Goal: Information Seeking & Learning: Check status

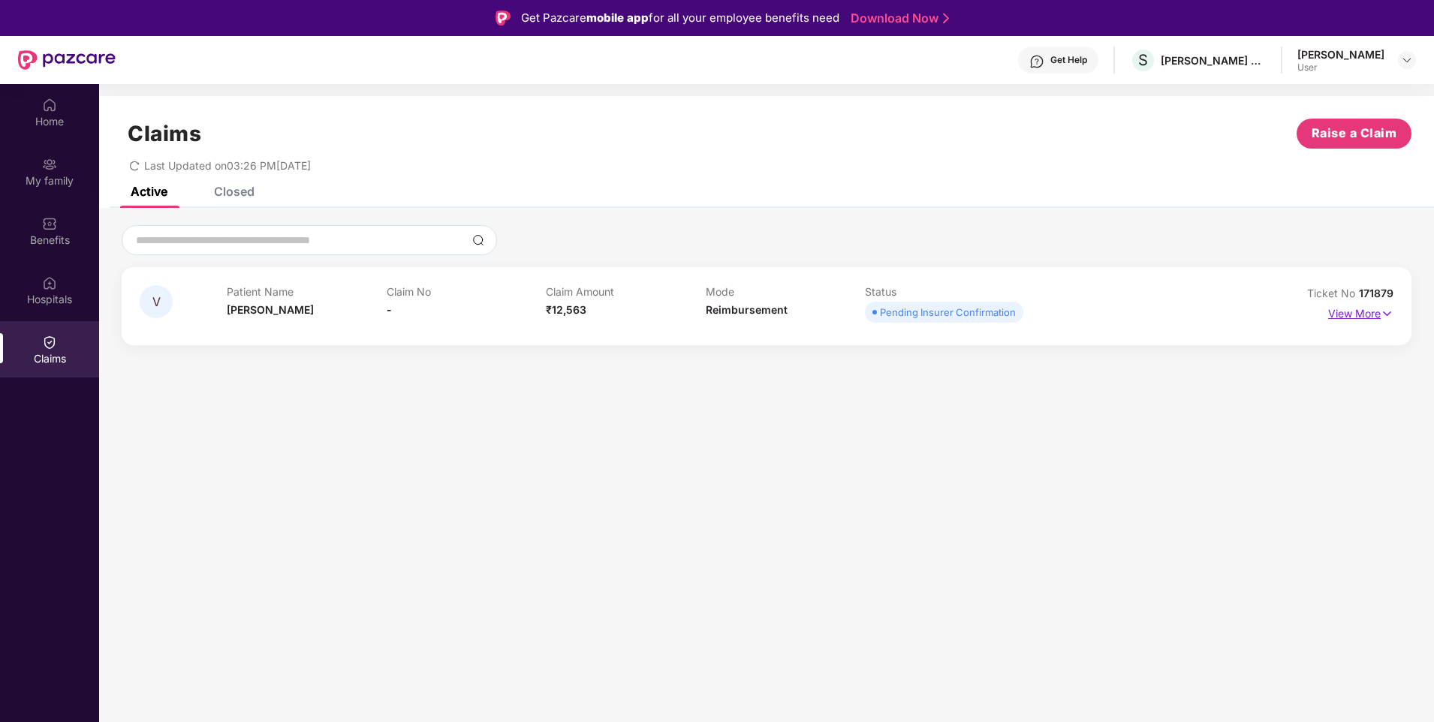
click at [1387, 314] on img at bounding box center [1387, 314] width 13 height 17
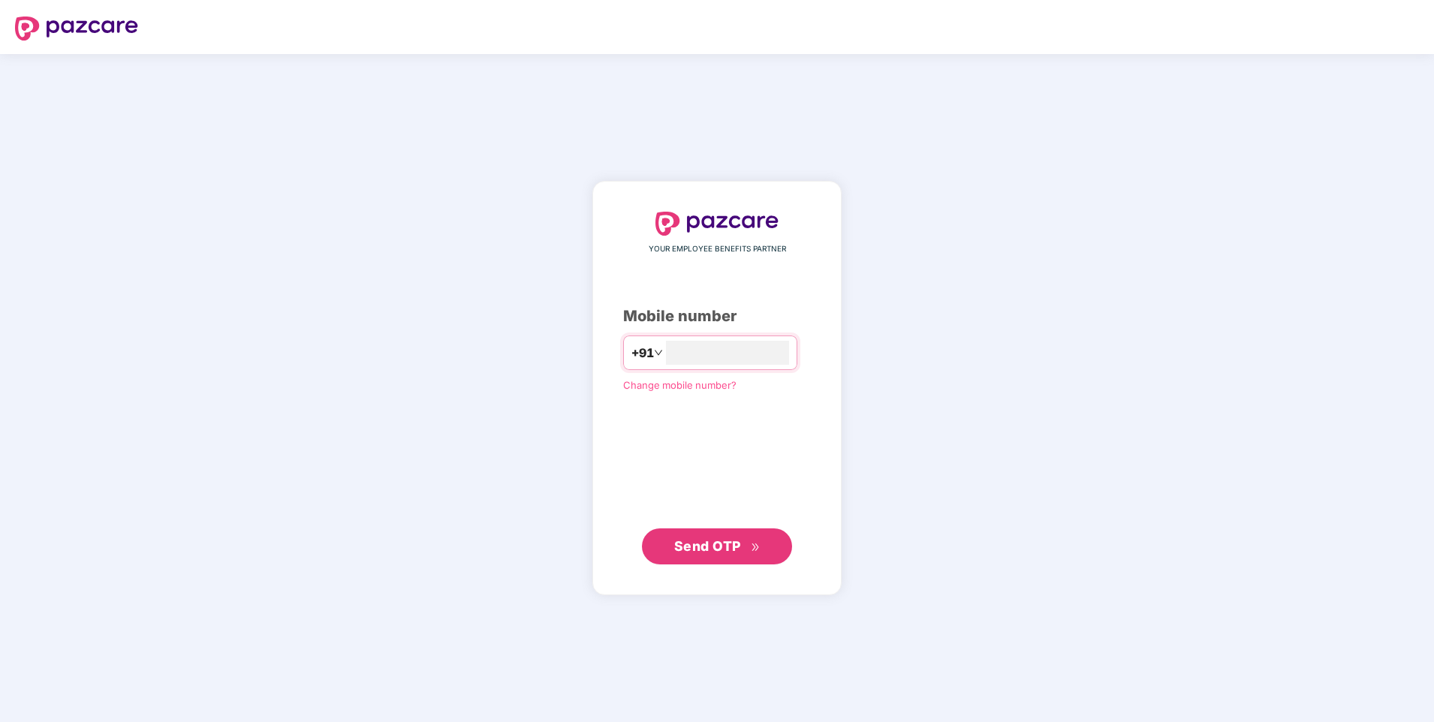
click at [700, 550] on span "Send OTP" at bounding box center [707, 546] width 67 height 16
click at [666, 351] on input "**********" at bounding box center [727, 353] width 123 height 24
type input "**********"
click at [735, 550] on span "Send OTP" at bounding box center [707, 546] width 67 height 16
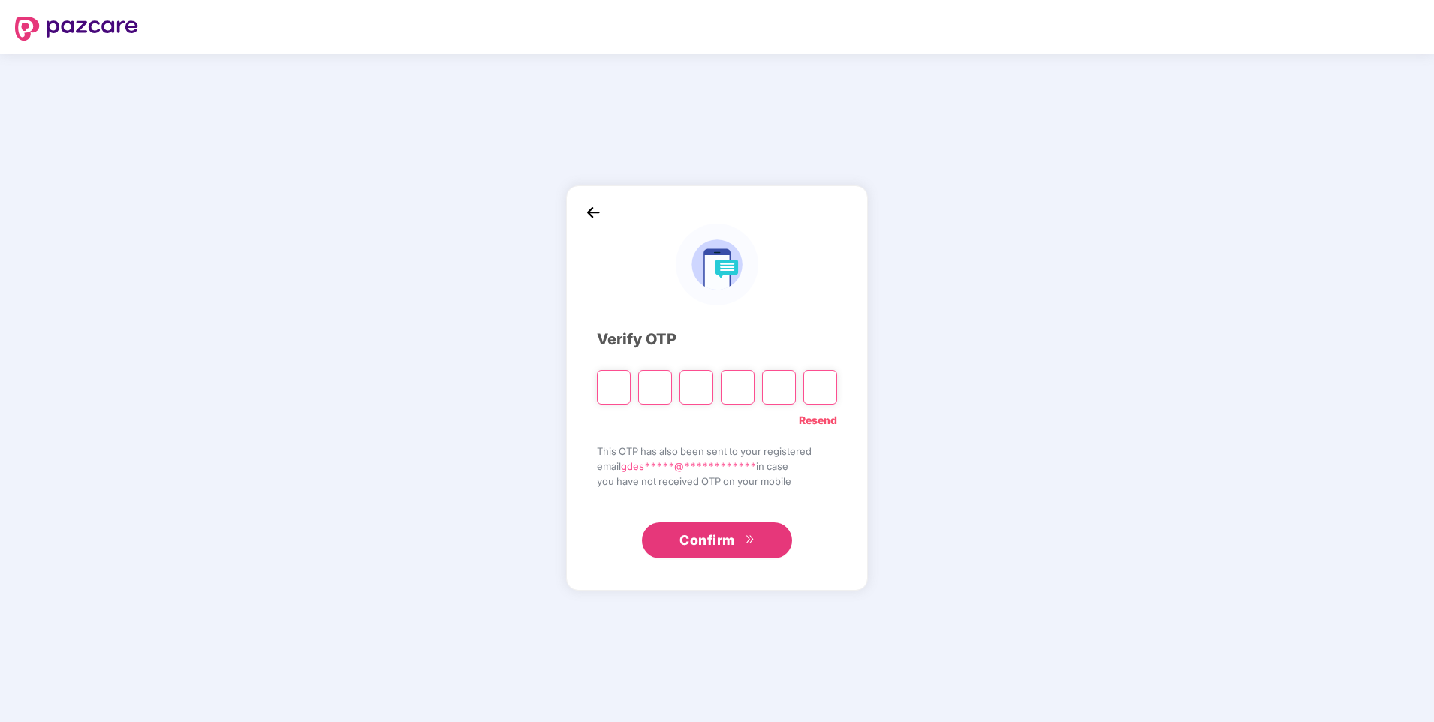
type input "*"
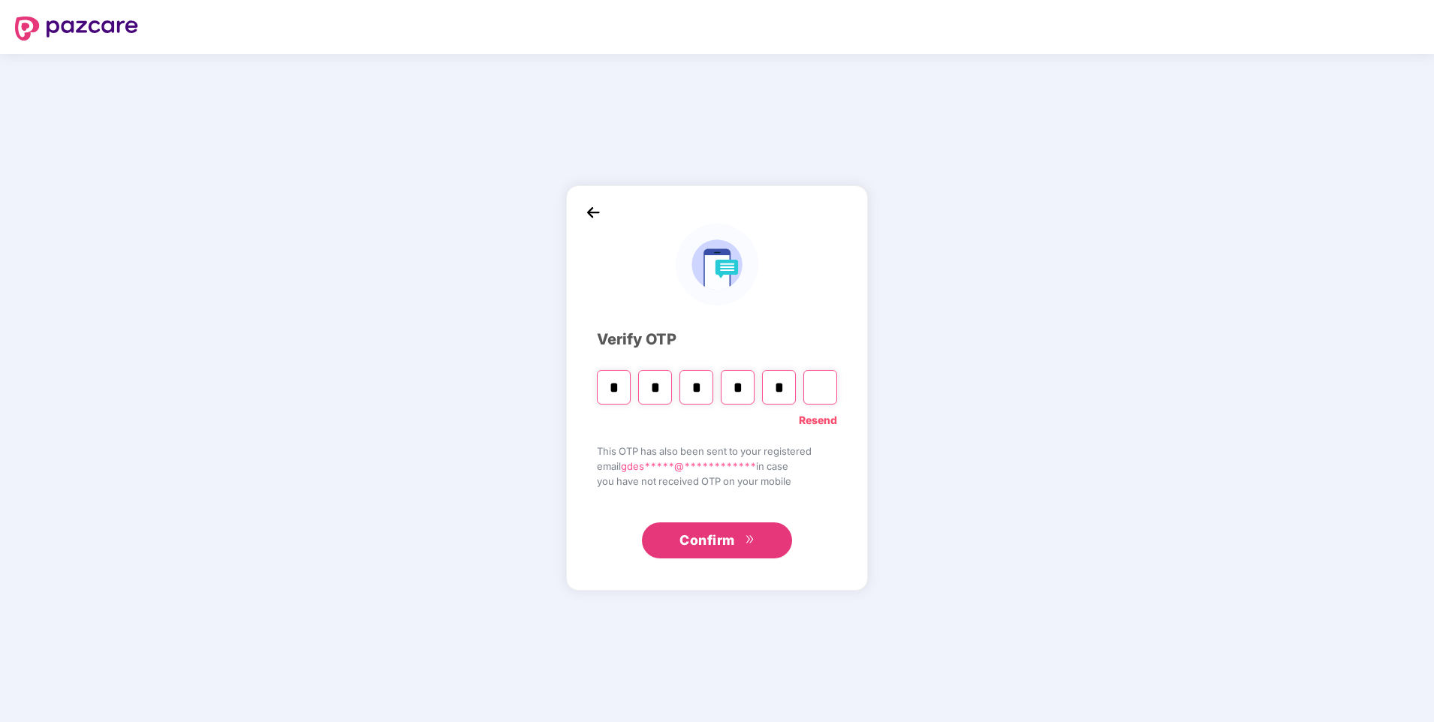
type input "*"
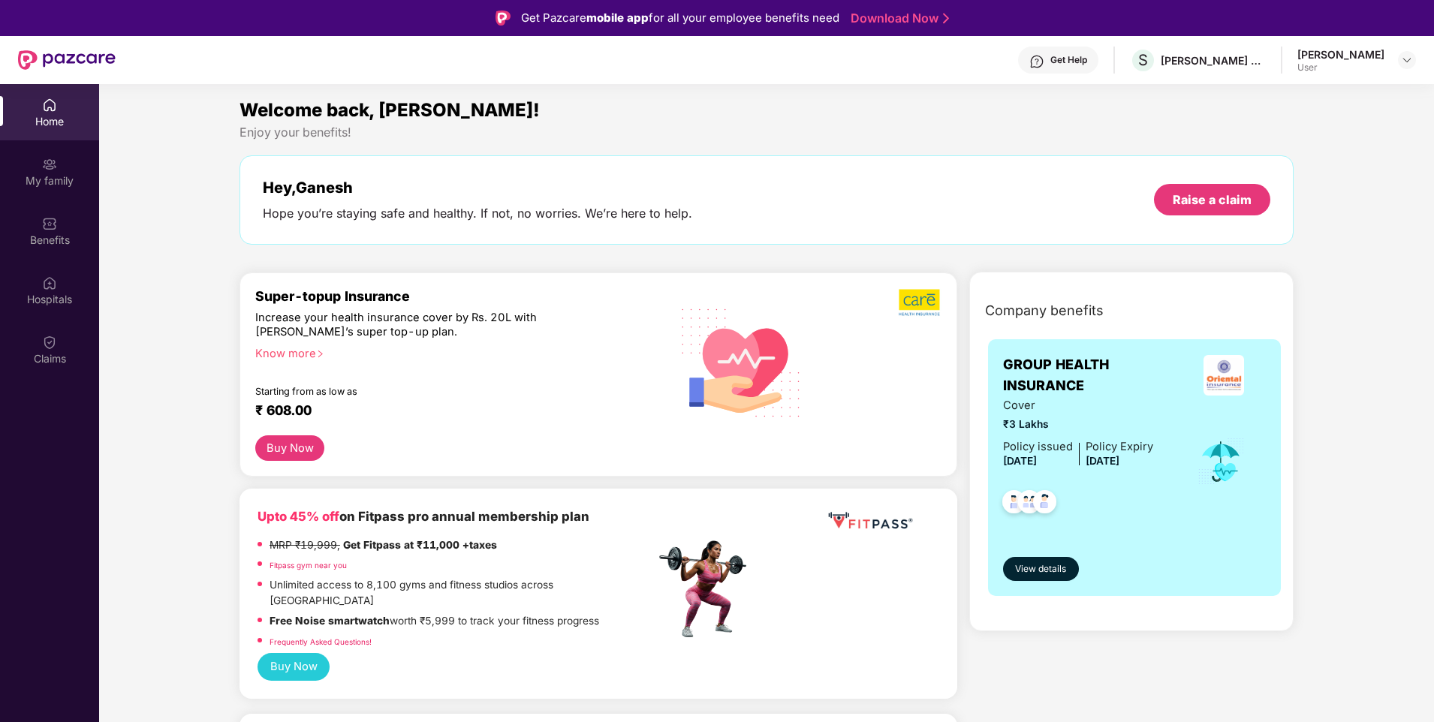
click at [1336, 65] on div "User" at bounding box center [1340, 68] width 87 height 12
click at [1405, 63] on img at bounding box center [1407, 60] width 12 height 12
click at [839, 132] on div "Enjoy your benefits!" at bounding box center [766, 133] width 1054 height 16
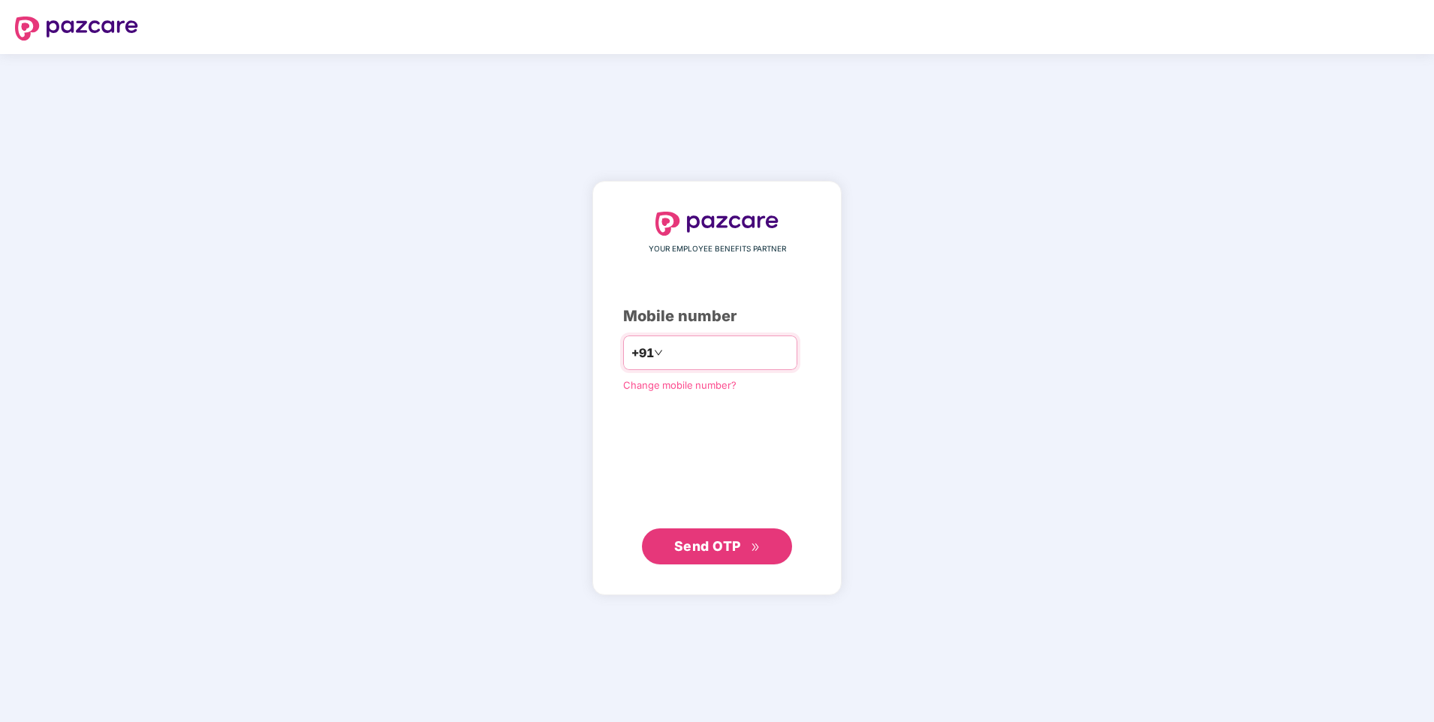
click at [666, 354] on input "**" at bounding box center [727, 353] width 123 height 24
click at [755, 350] on input "**" at bounding box center [727, 353] width 123 height 24
type input "**********"
click at [732, 540] on span "Send OTP" at bounding box center [707, 546] width 67 height 16
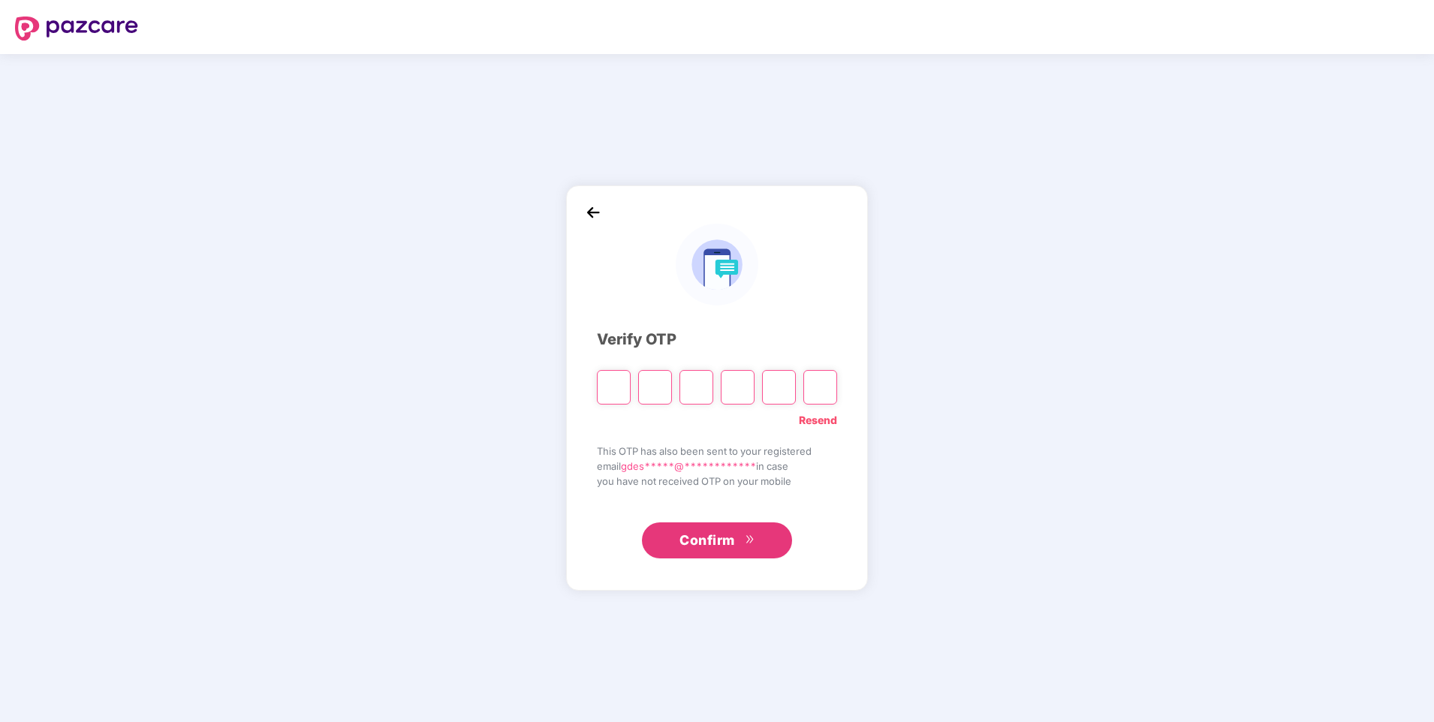
type input "*"
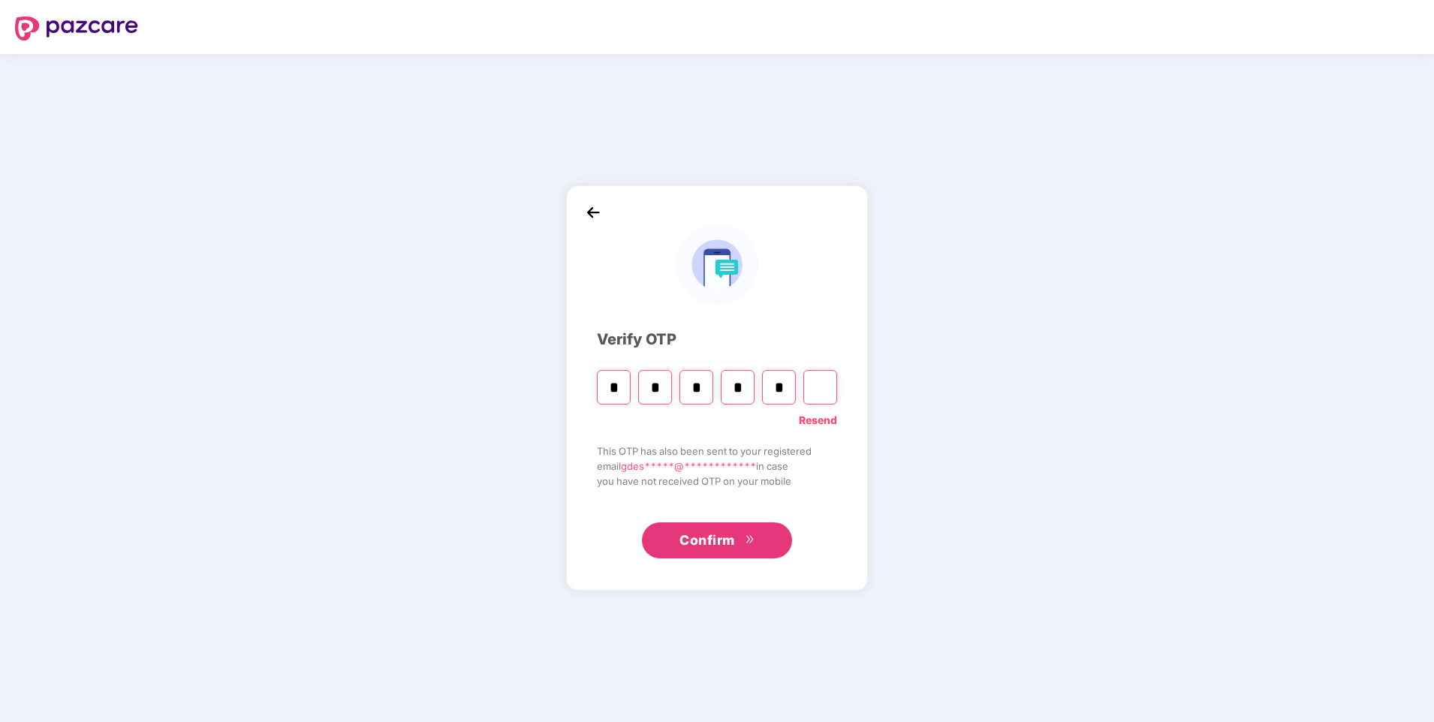
type input "*"
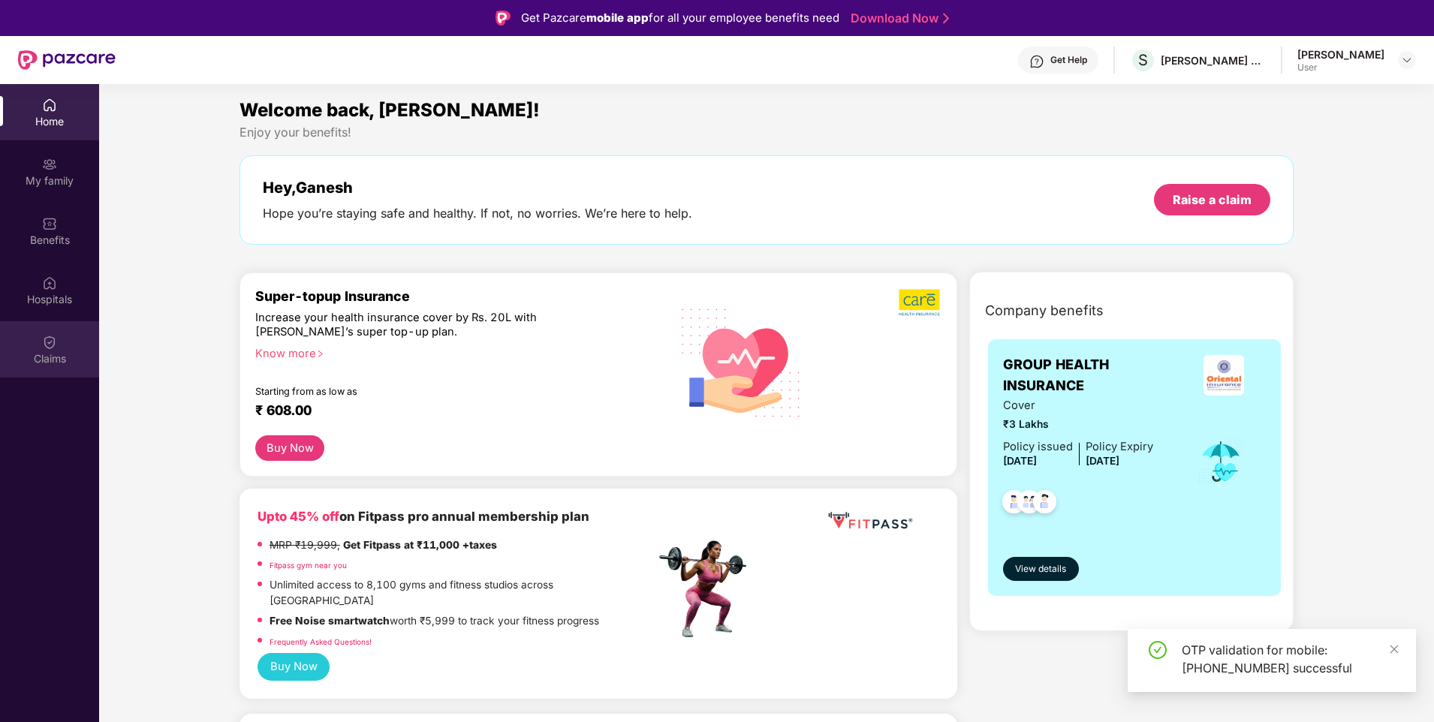
click at [48, 345] on img at bounding box center [49, 342] width 15 height 15
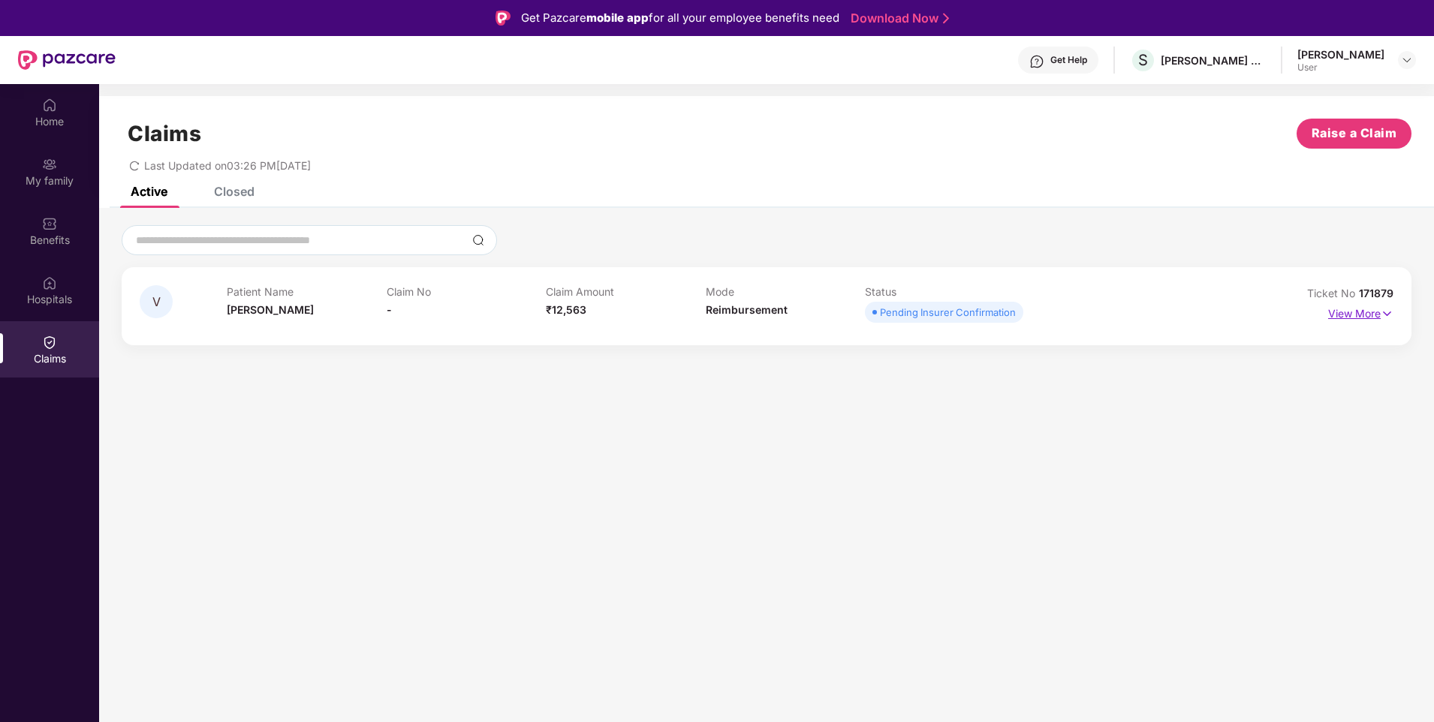
click at [1335, 317] on p "View More" at bounding box center [1360, 312] width 65 height 20
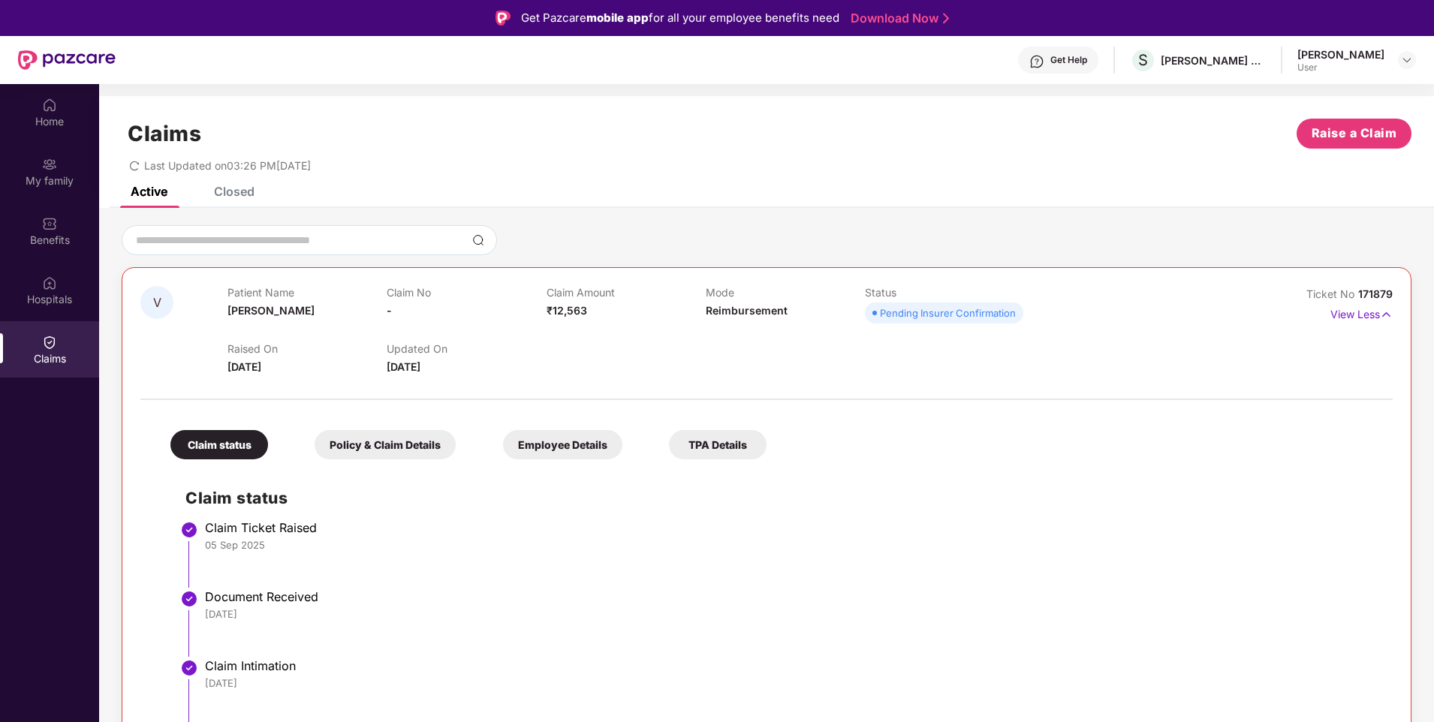
scroll to position [84, 0]
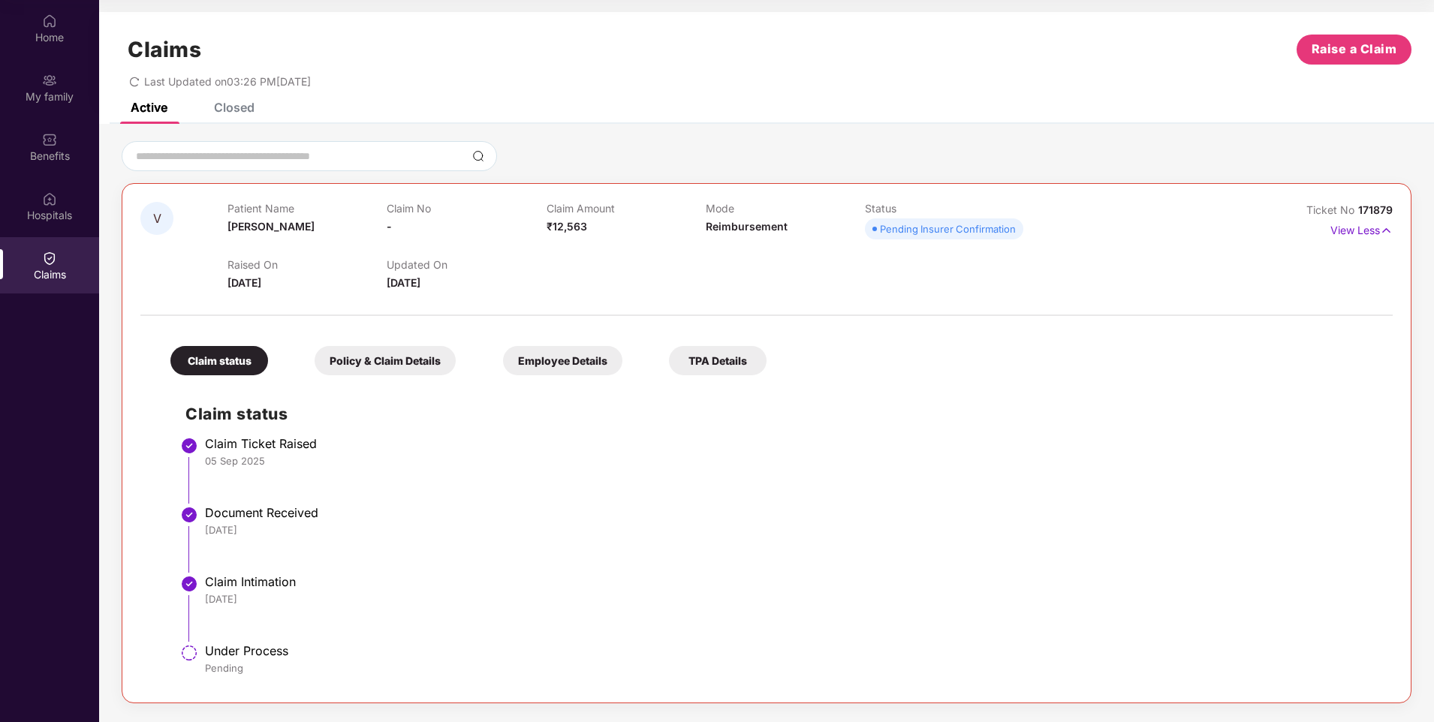
click at [342, 356] on div "Policy & Claim Details" at bounding box center [385, 360] width 141 height 29
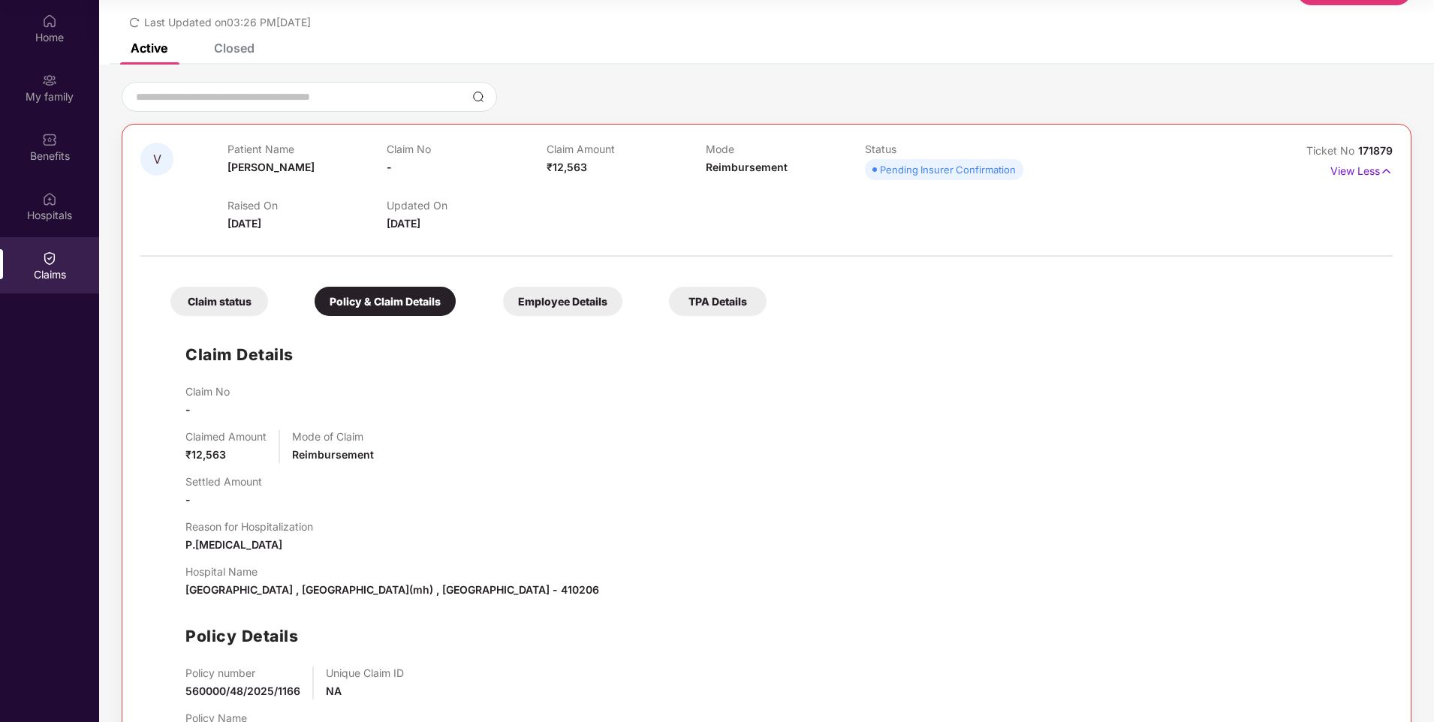
scroll to position [128, 0]
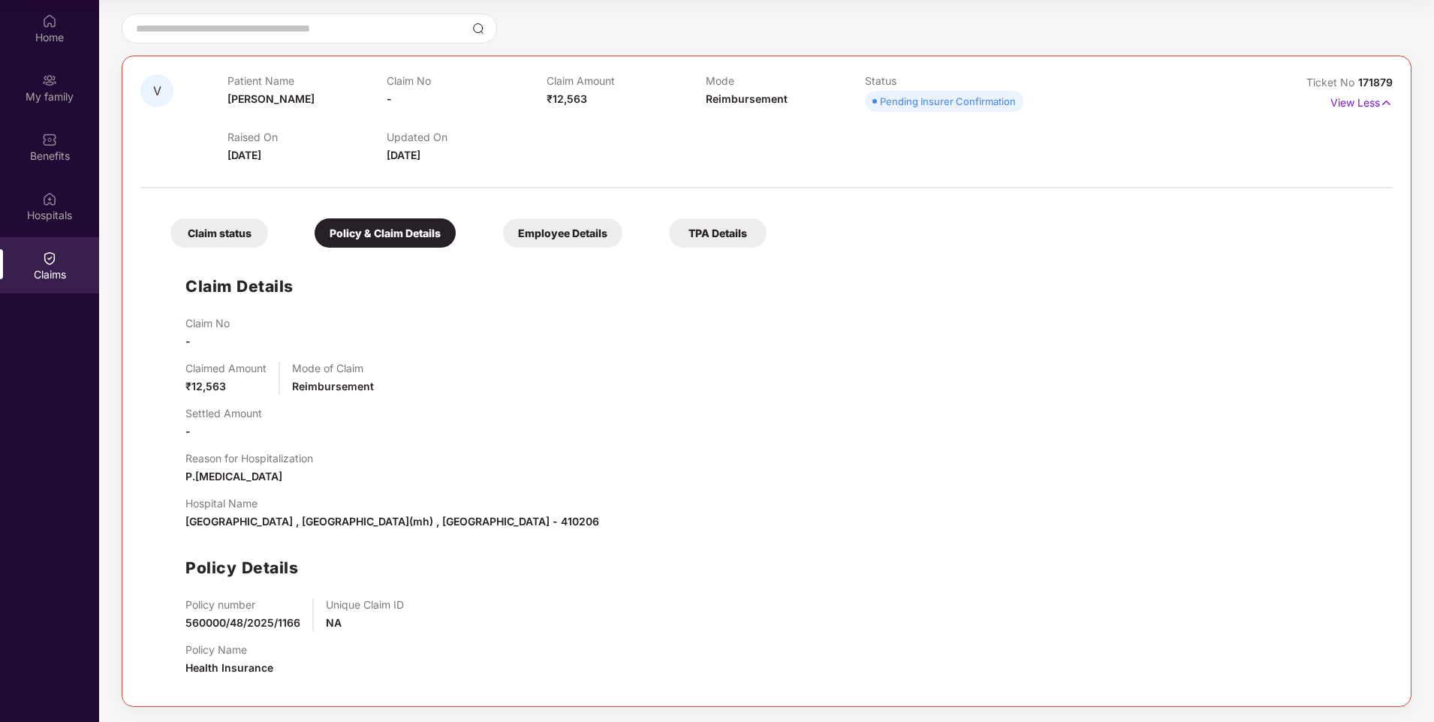
click at [459, 447] on div "Claim No - Claimed Amount ₹12,563 Mode of Claim Reimbursement Settled Amount - …" at bounding box center [781, 503] width 1192 height 372
click at [538, 231] on div "Employee Details" at bounding box center [562, 232] width 119 height 29
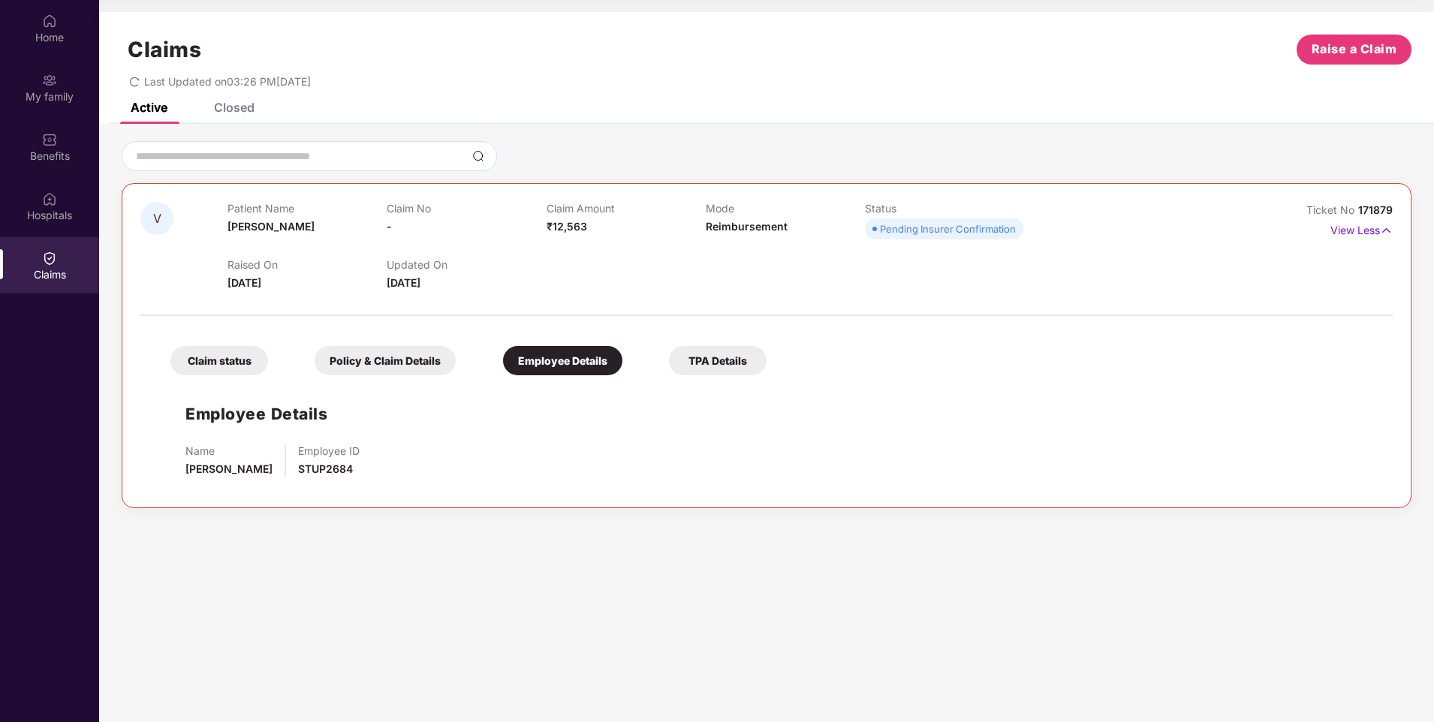
click at [585, 358] on div "Employee Details" at bounding box center [562, 360] width 119 height 29
click at [721, 371] on div "TPA Details" at bounding box center [718, 360] width 98 height 29
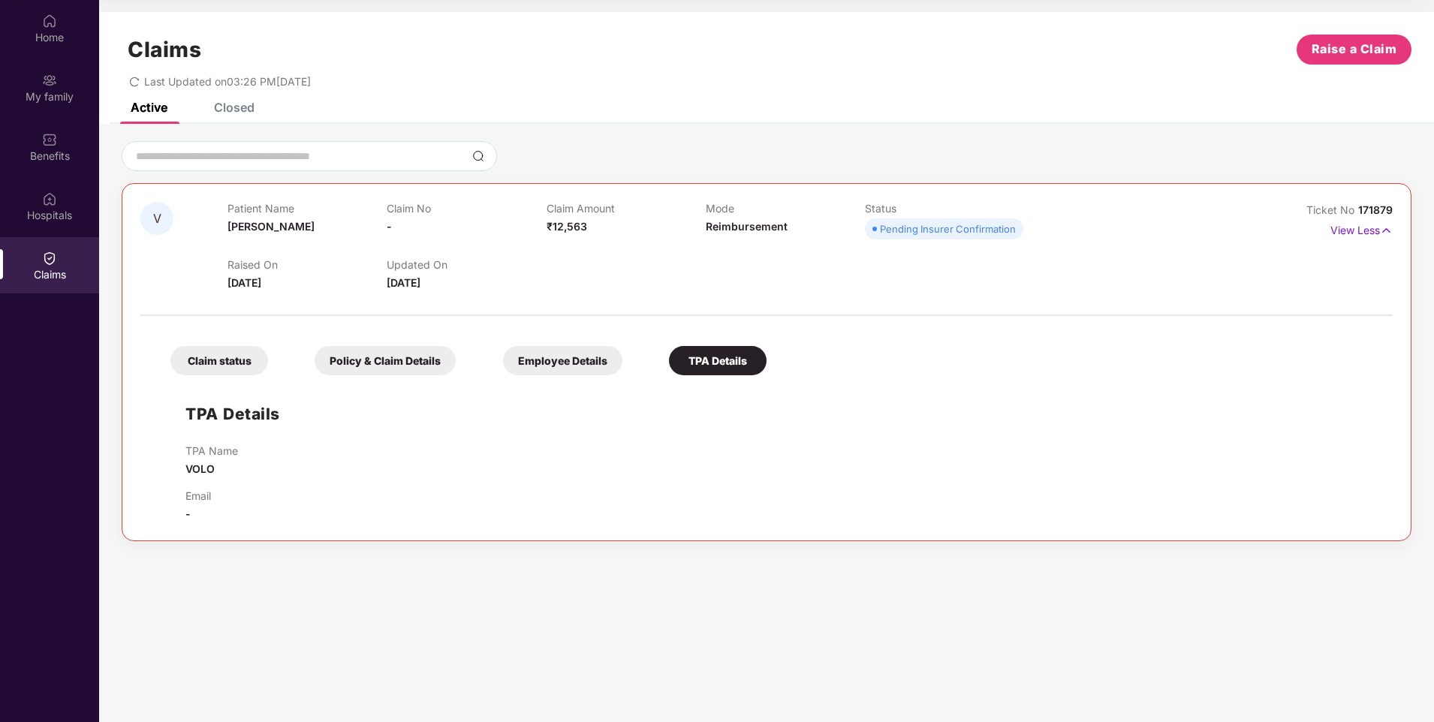
click at [402, 360] on div "Policy & Claim Details" at bounding box center [385, 360] width 141 height 29
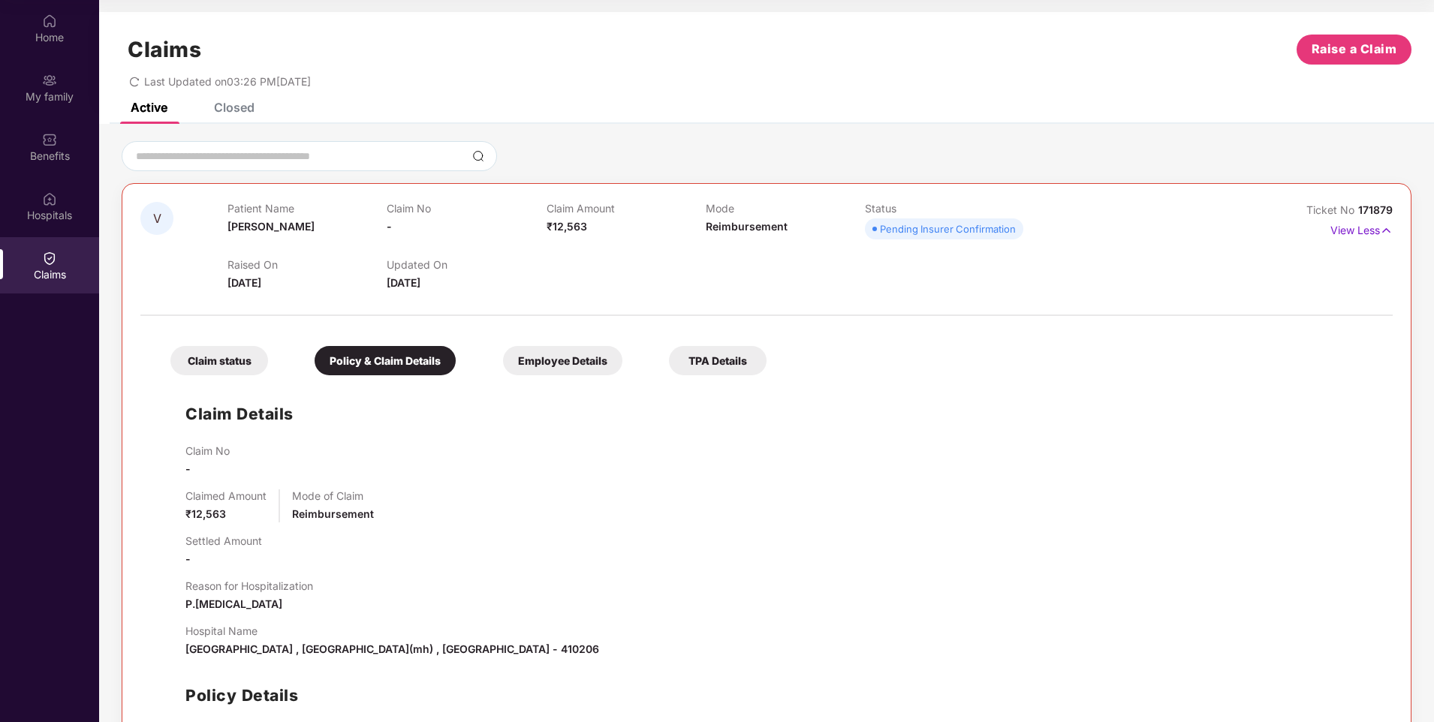
click at [229, 360] on div "Claim status" at bounding box center [219, 360] width 98 height 29
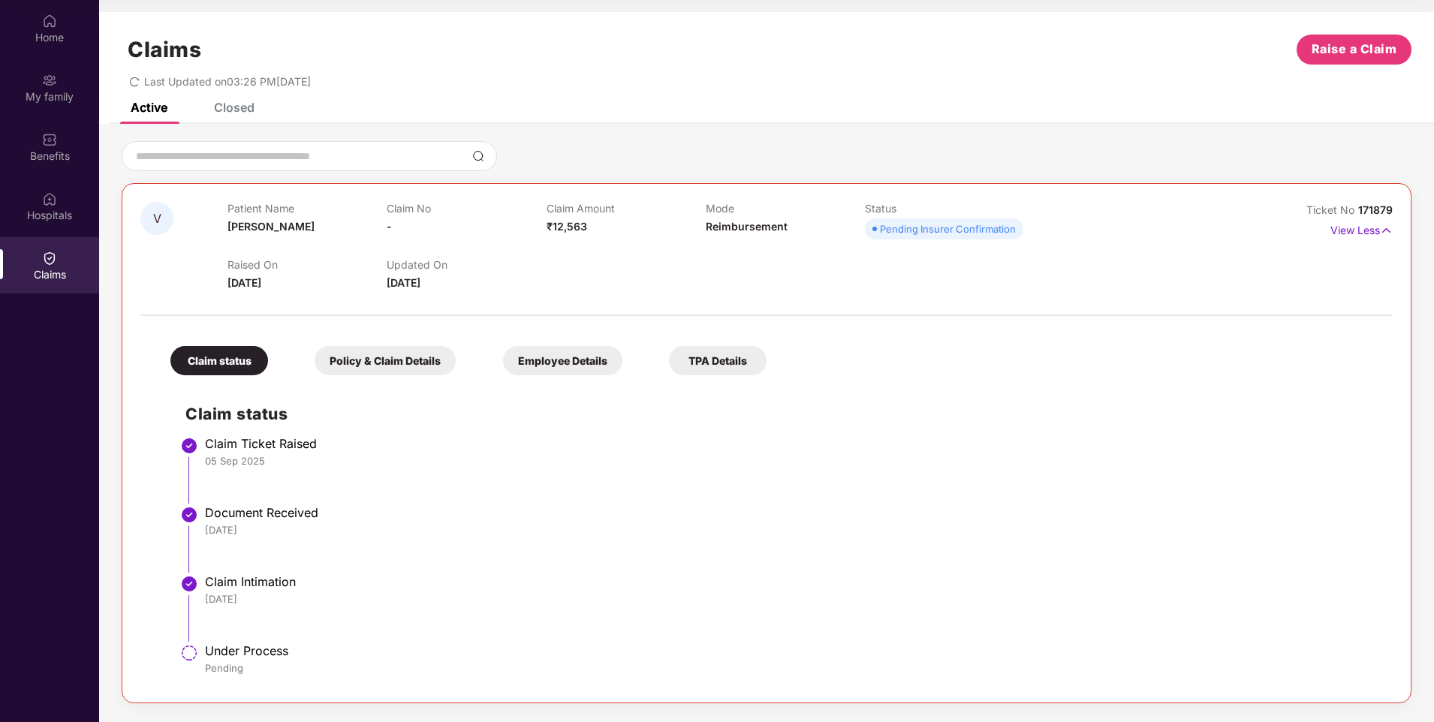
click at [226, 104] on div "Closed" at bounding box center [234, 107] width 41 height 15
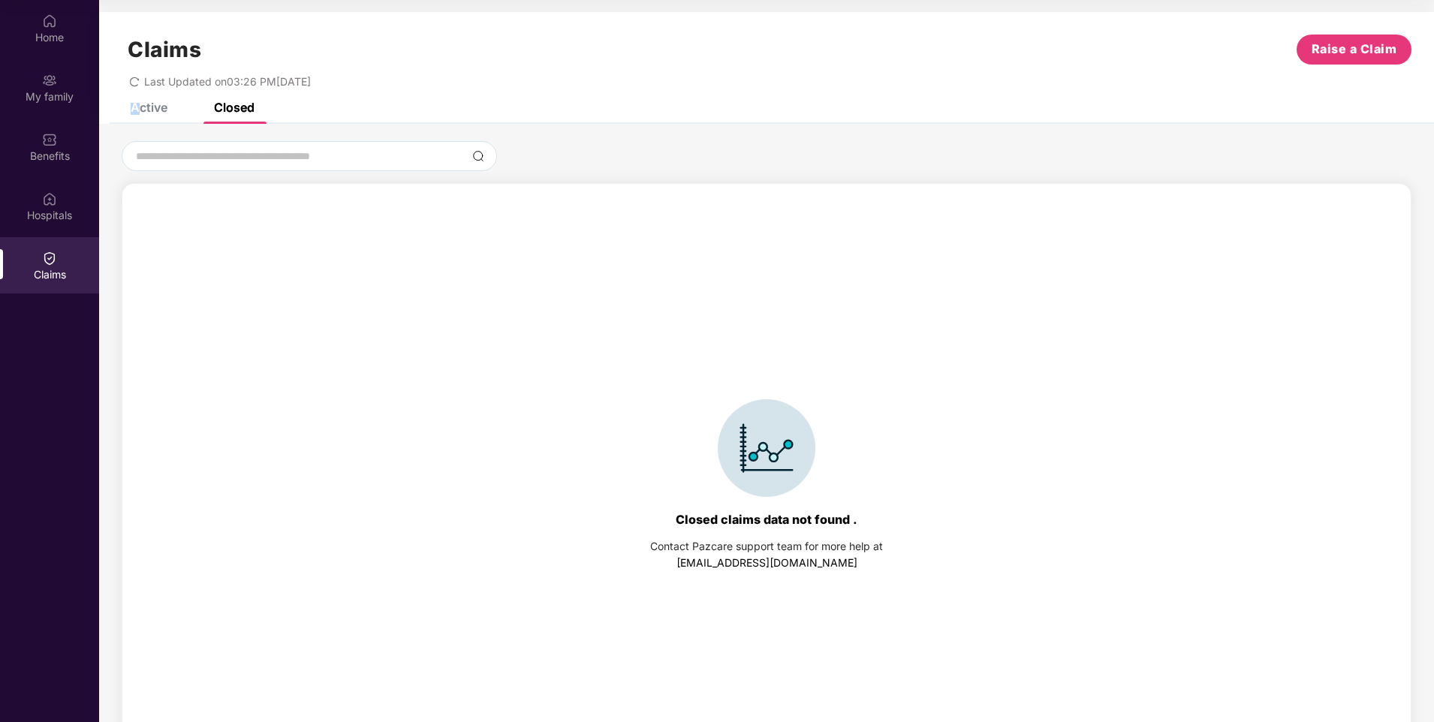
click at [136, 109] on div "Active" at bounding box center [149, 107] width 37 height 15
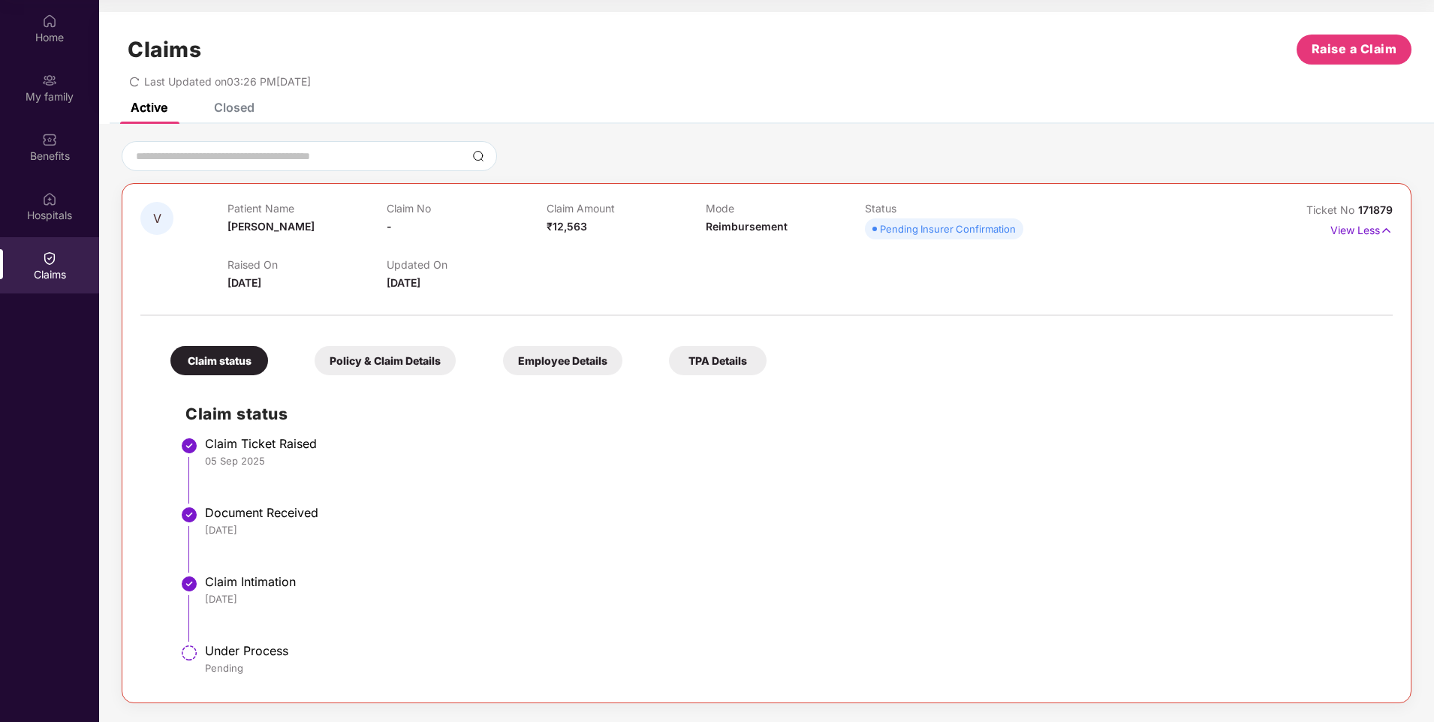
click at [682, 573] on li "Document Received [DATE]" at bounding box center [781, 544] width 1192 height 69
click at [53, 210] on div "Hospitals" at bounding box center [49, 215] width 99 height 15
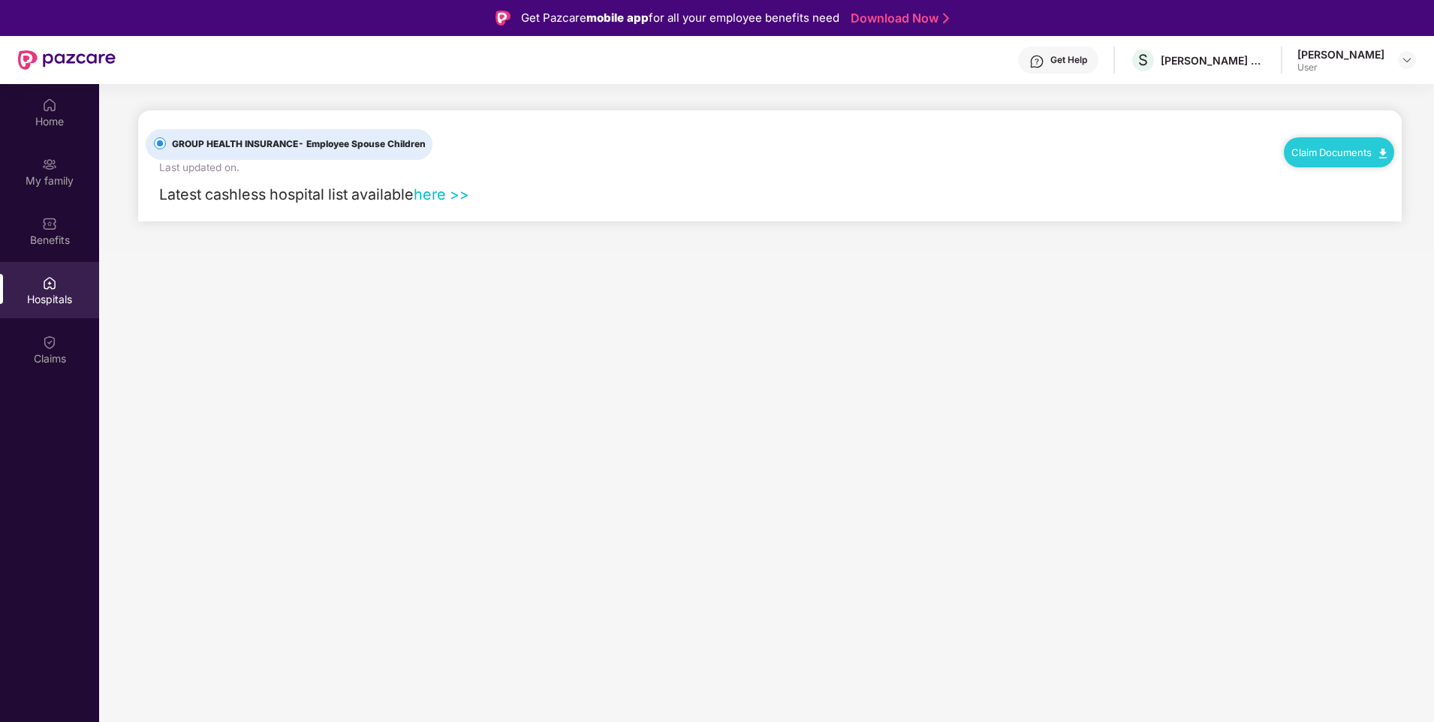
click at [1372, 68] on div "User" at bounding box center [1340, 68] width 87 height 12
click at [1351, 50] on div "[PERSON_NAME]" at bounding box center [1340, 54] width 87 height 14
drag, startPoint x: 1402, startPoint y: 52, endPoint x: 1405, endPoint y: 59, distance: 8.1
click at [1405, 58] on div at bounding box center [1407, 60] width 18 height 18
click at [1279, 99] on div "Logout" at bounding box center [1336, 95] width 195 height 29
